Goal: Check status: Check status

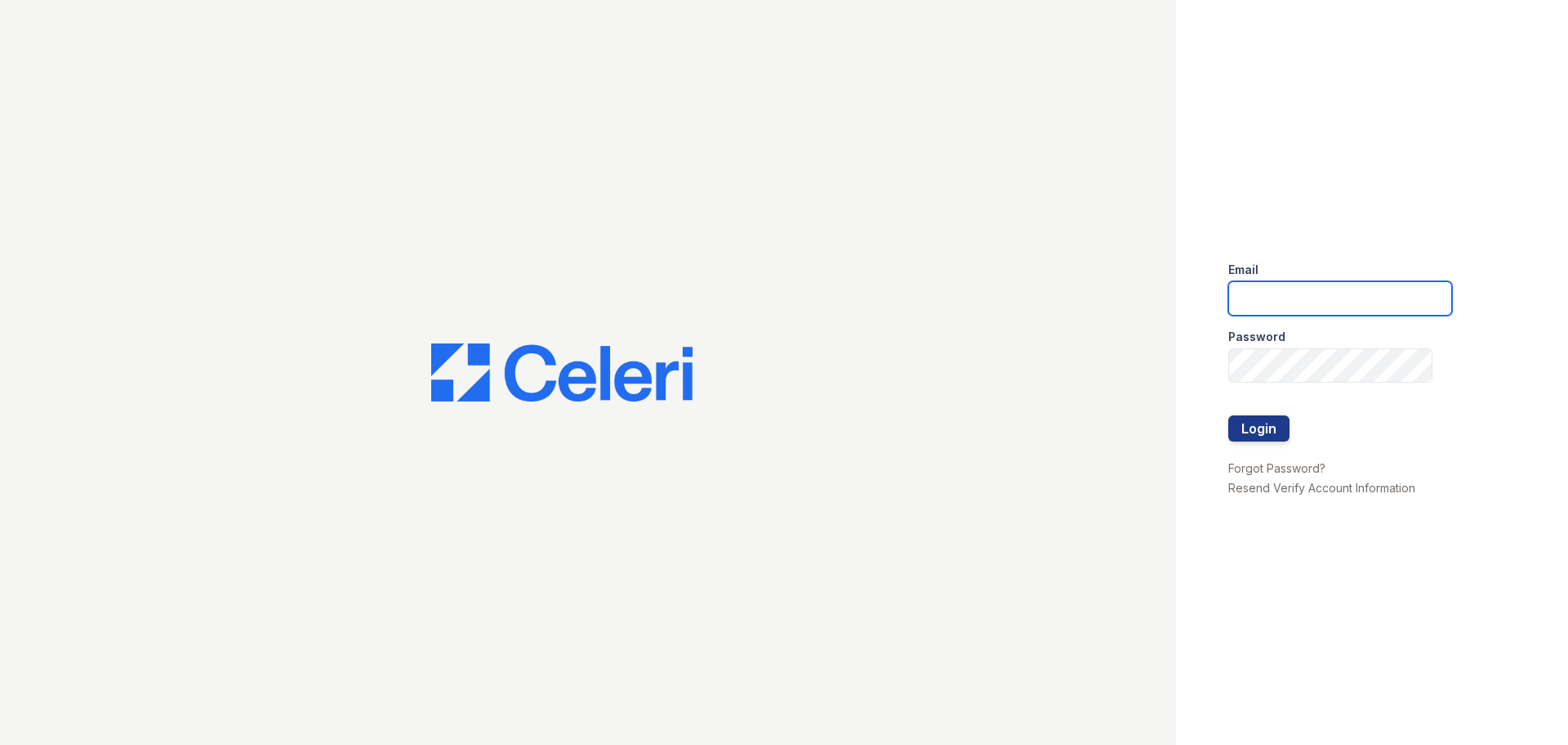
click at [1301, 306] on input "email" at bounding box center [1341, 298] width 224 height 34
type input "cferguson@trinity-pm.com"
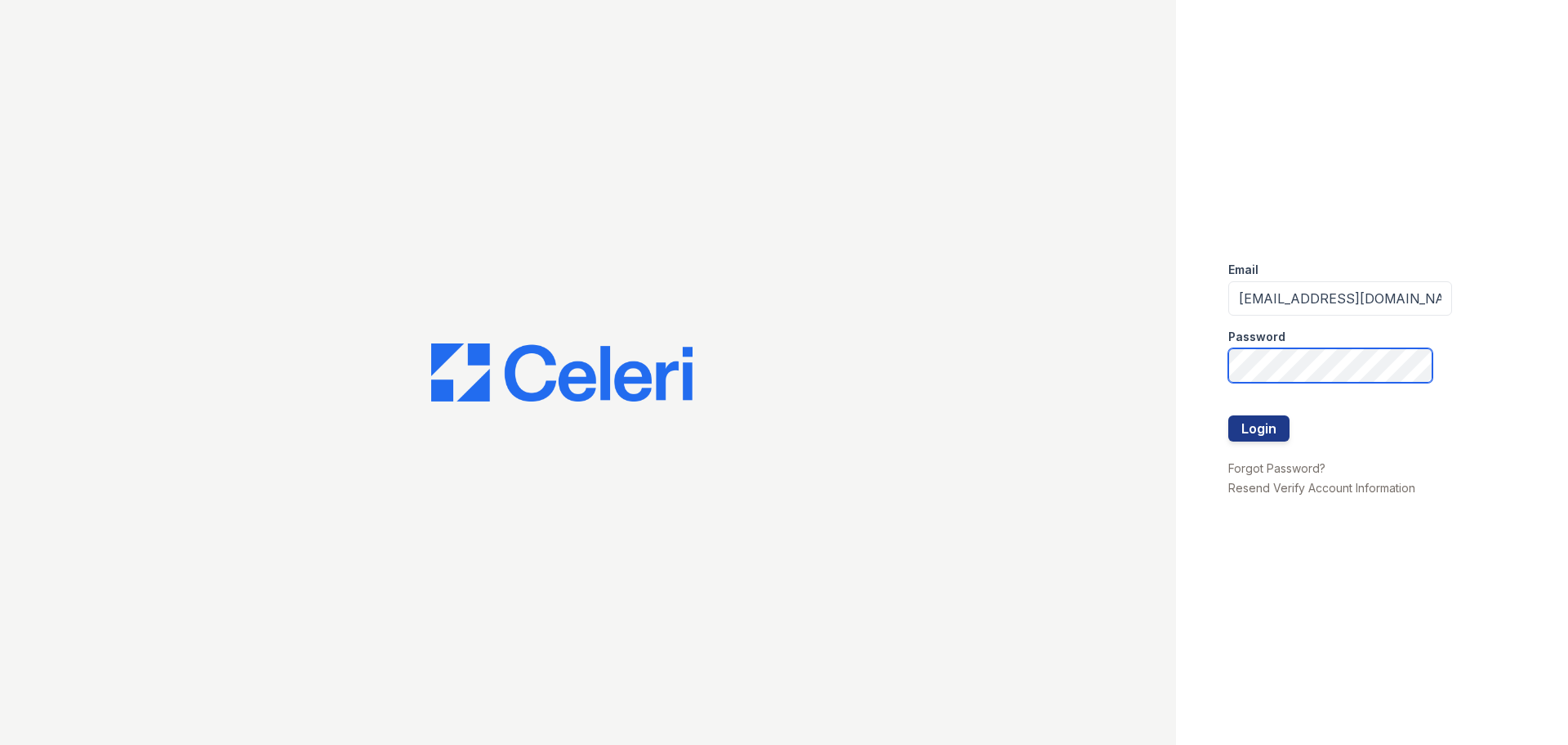
click at [1229, 415] on button "Login" at bounding box center [1259, 429] width 62 height 27
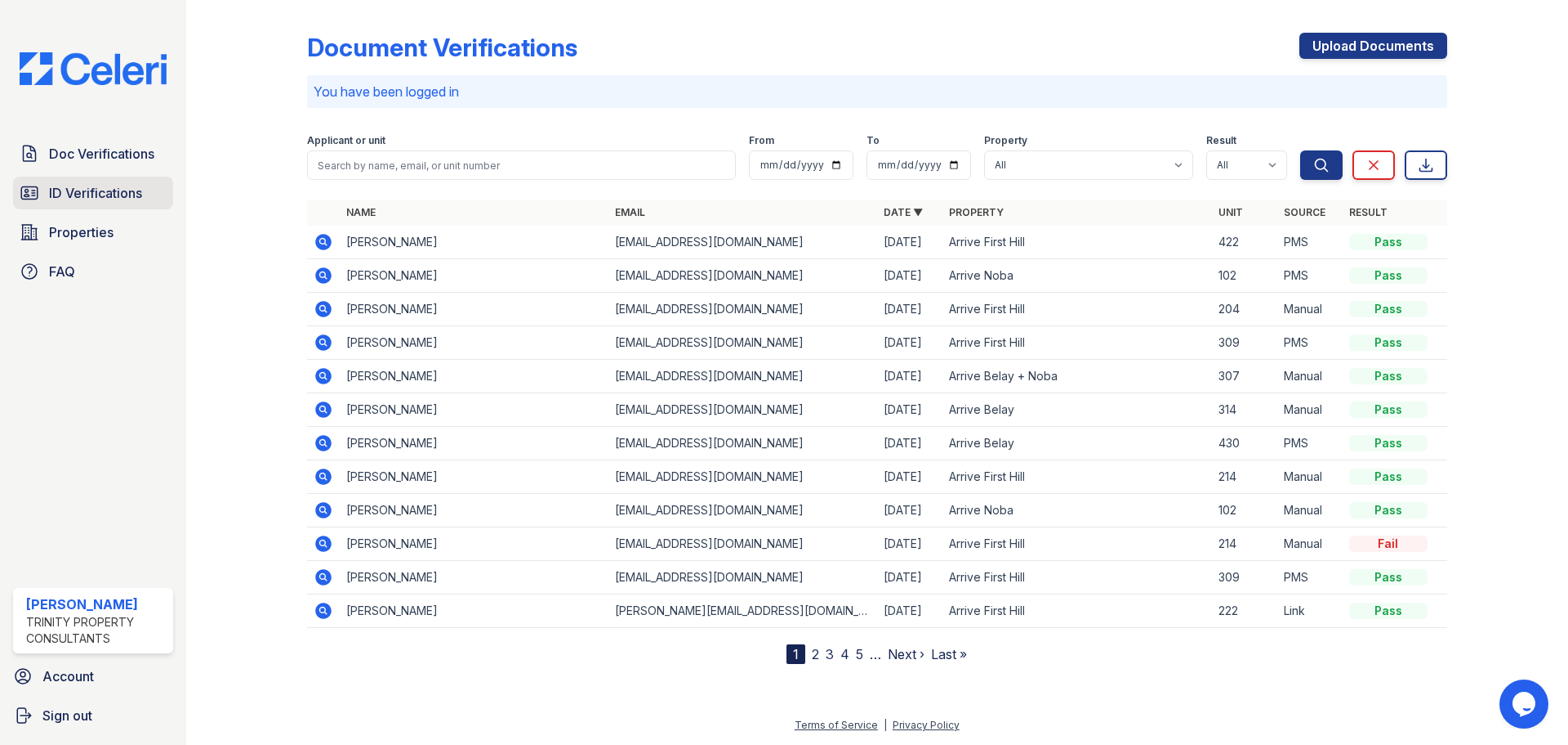
click at [86, 192] on span "ID Verifications" at bounding box center [96, 193] width 93 height 20
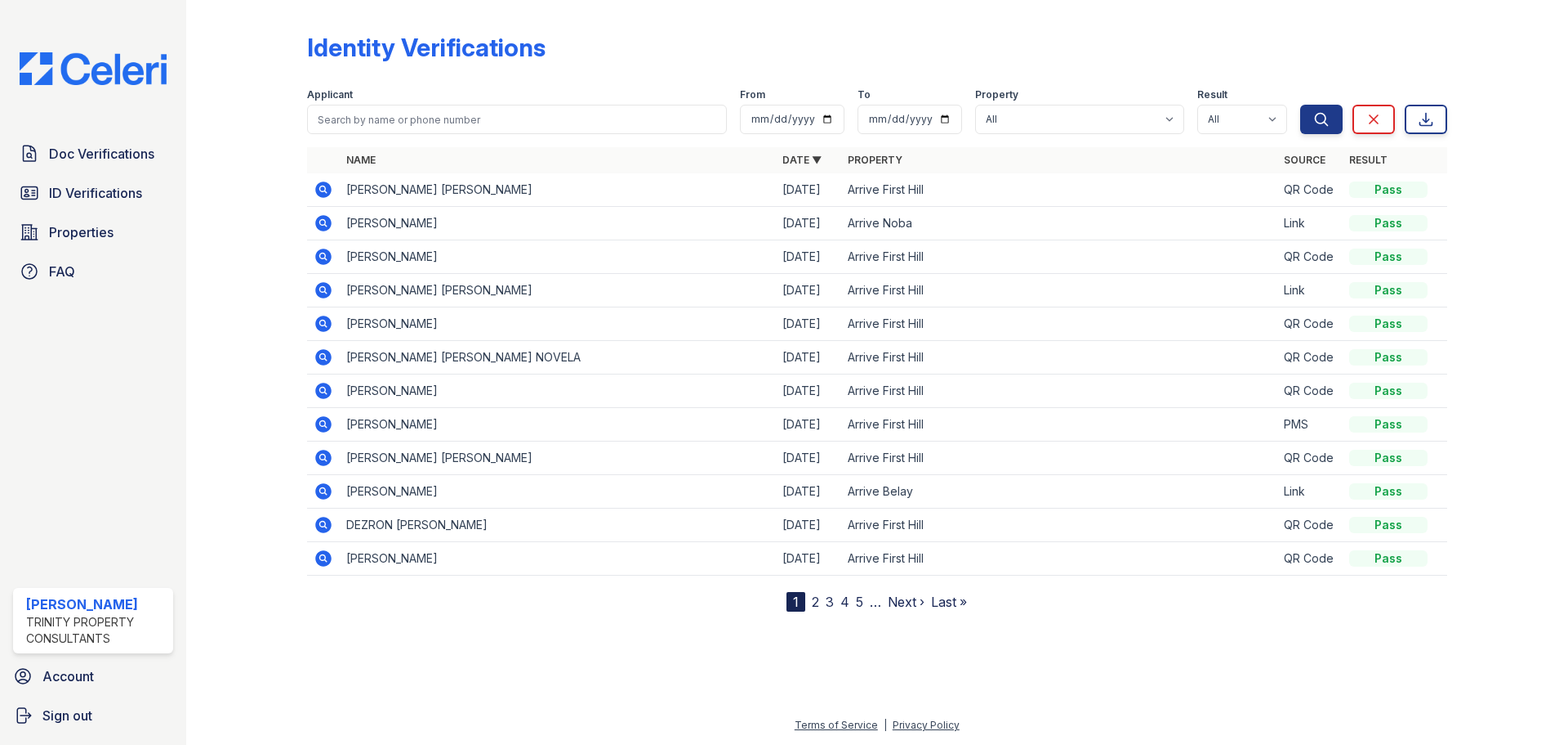
click at [329, 485] on icon at bounding box center [323, 491] width 20 height 20
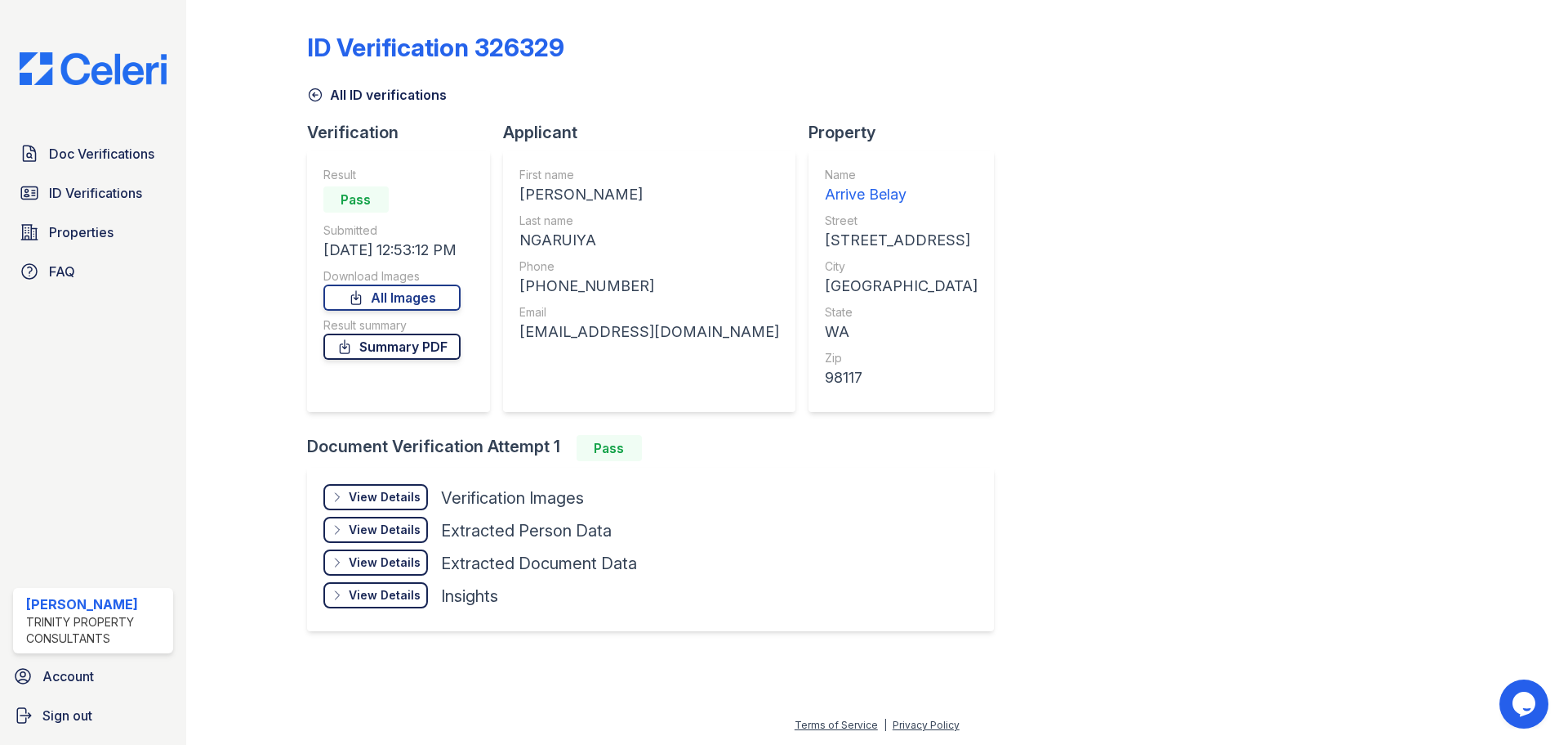
click at [393, 356] on link "Summary PDF" at bounding box center [392, 347] width 137 height 27
click at [391, 497] on div "View Details" at bounding box center [385, 496] width 72 height 16
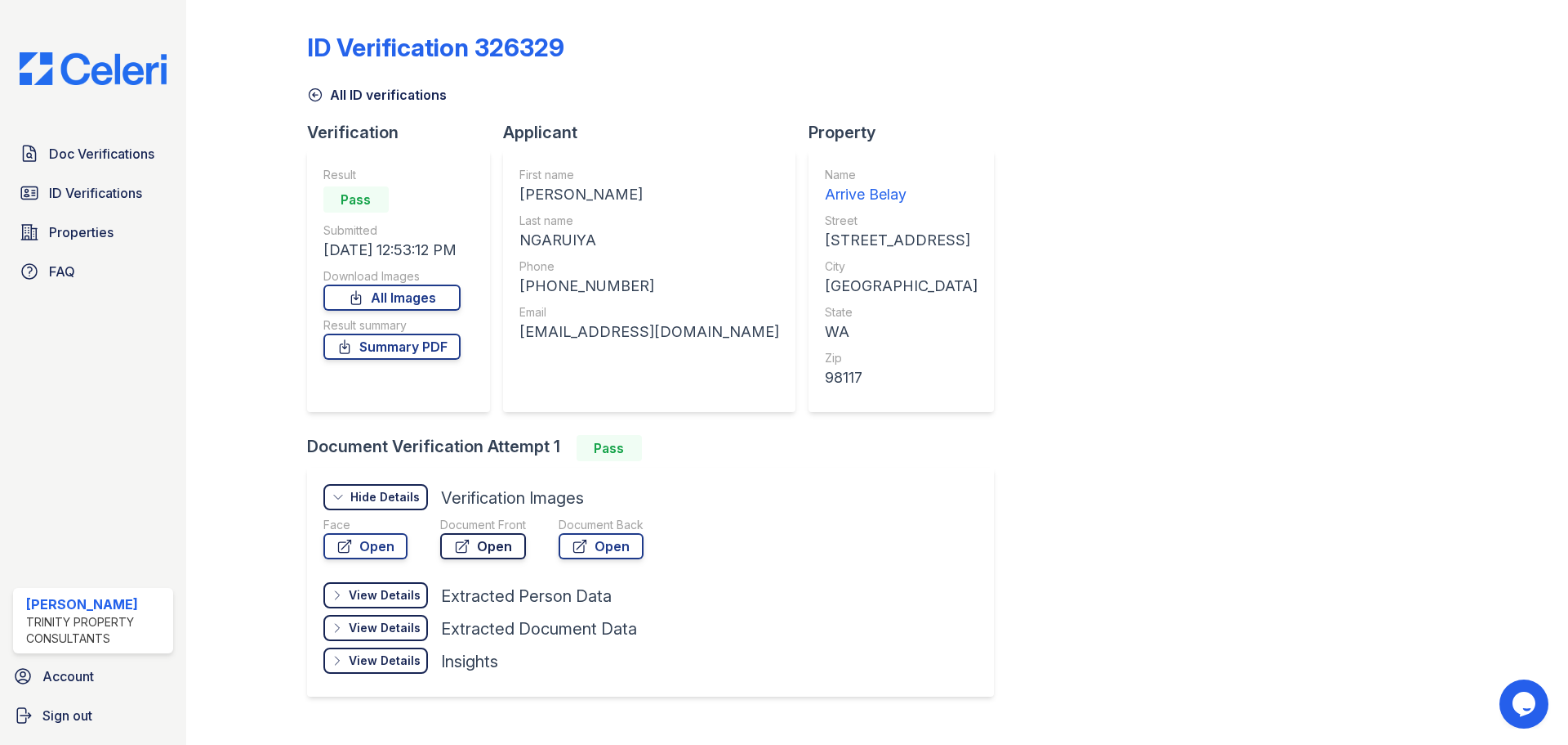
click at [479, 547] on link "Open" at bounding box center [483, 546] width 85 height 27
click at [409, 352] on link "Summary PDF" at bounding box center [392, 347] width 137 height 27
click at [501, 549] on link "Open" at bounding box center [483, 546] width 85 height 27
